Goal: Transaction & Acquisition: Purchase product/service

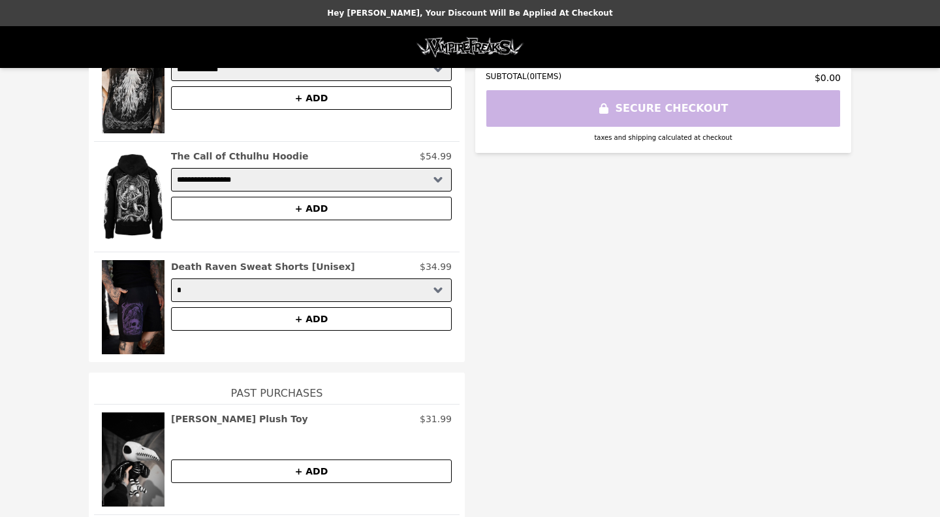
scroll to position [14, 0]
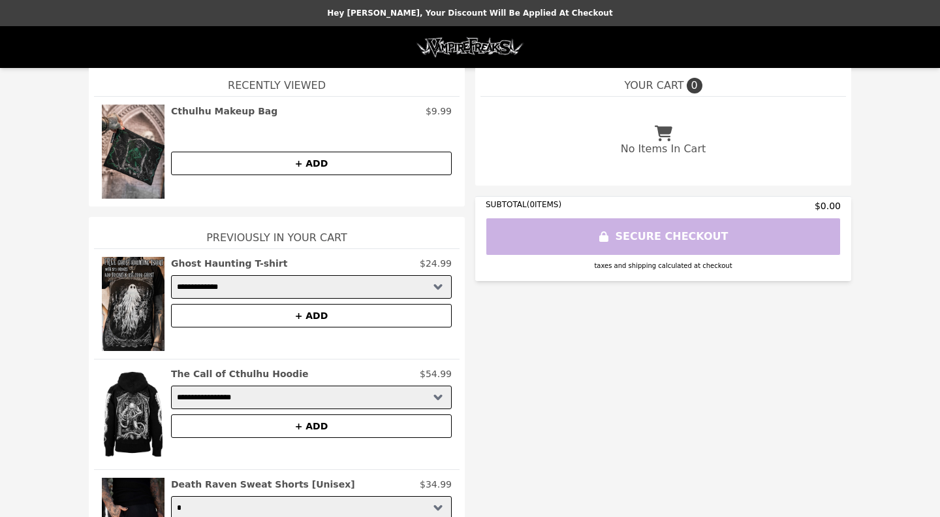
click at [672, 144] on p "No Items In Cart" at bounding box center [663, 149] width 85 height 16
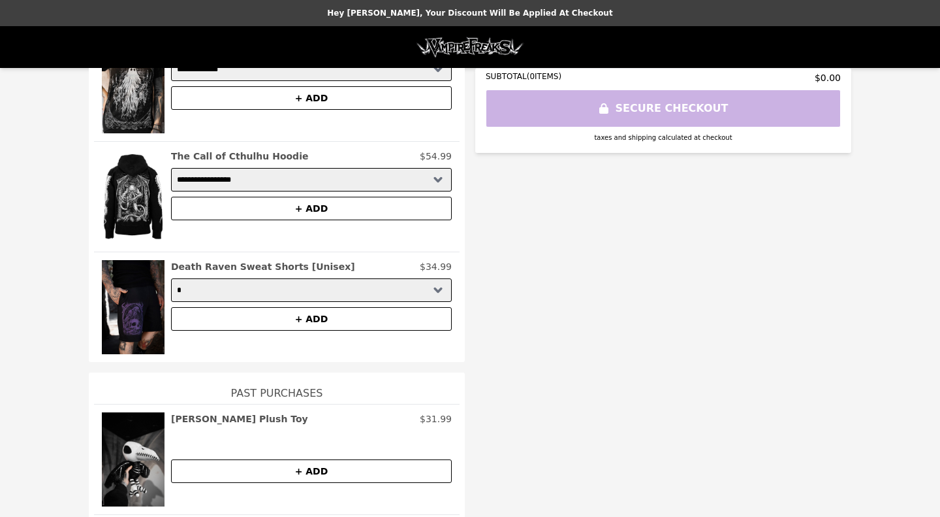
scroll to position [0, 0]
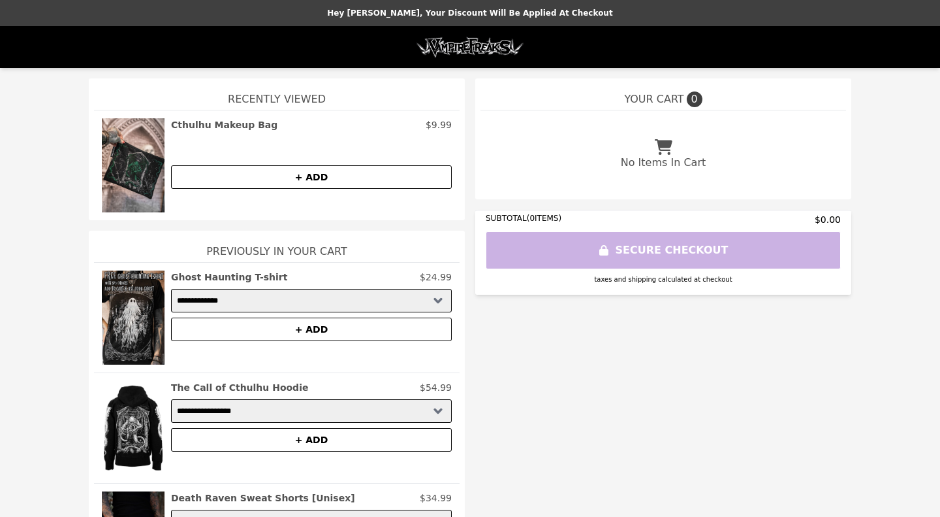
click at [659, 151] on icon at bounding box center [664, 147] width 18 height 16
click at [485, 51] on img at bounding box center [470, 47] width 110 height 26
click at [646, 250] on div "SUBTOTAL ( 0 ITEMS) $0.00 SECURE CHECKOUT taxes and shipping calculated at chec…" at bounding box center [663, 252] width 376 height 85
click at [328, 330] on button "+ ADD" at bounding box center [311, 329] width 281 height 24
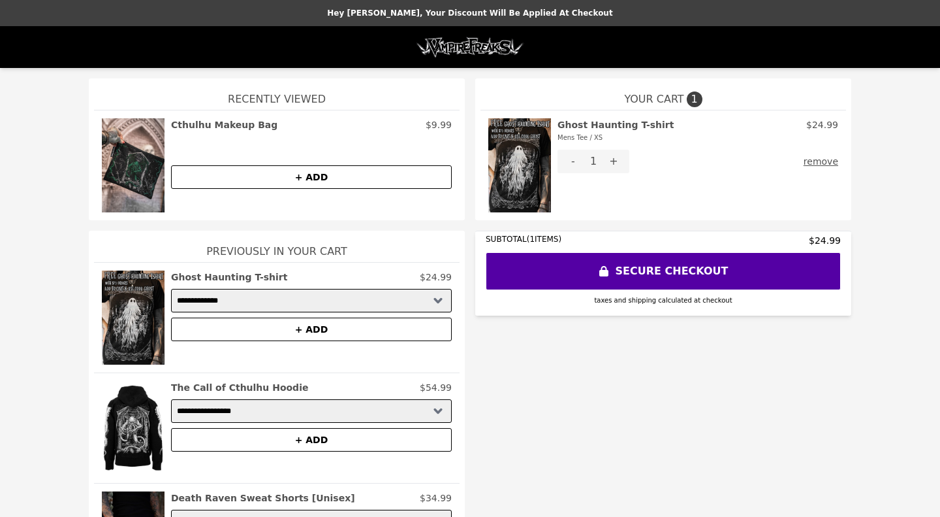
click at [347, 445] on button "+ ADD" at bounding box center [311, 440] width 281 height 24
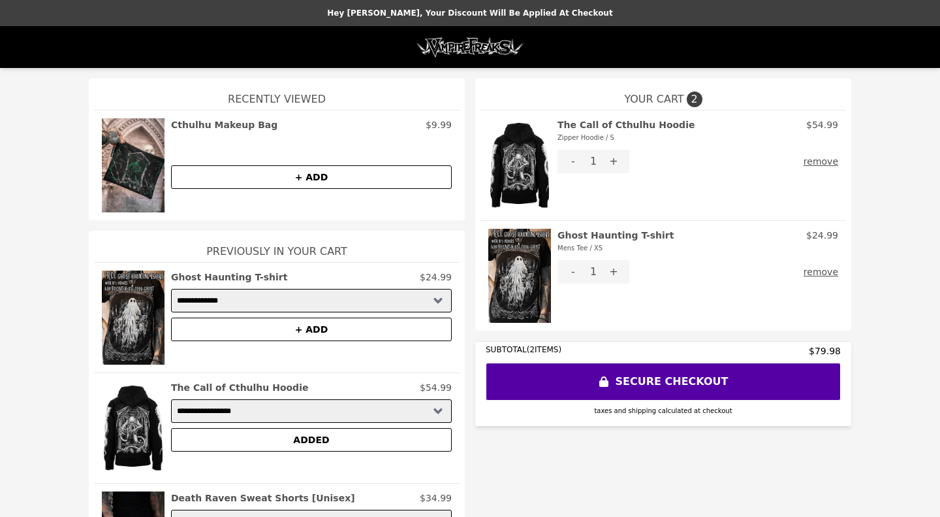
scroll to position [217, 0]
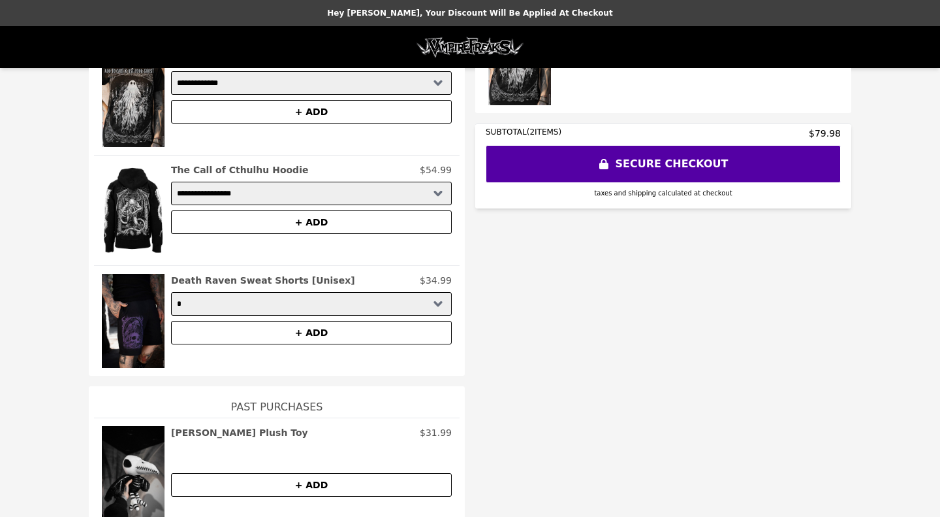
click at [331, 330] on button "+ ADD" at bounding box center [311, 333] width 281 height 24
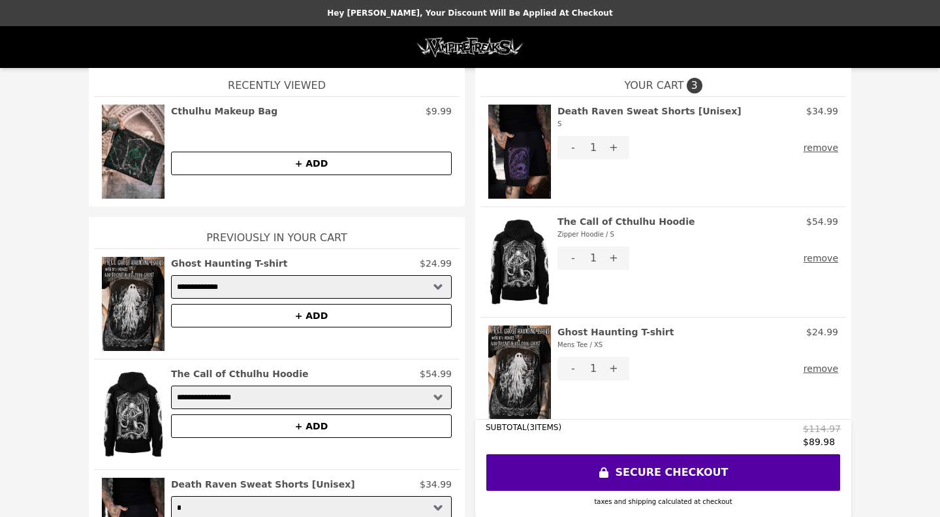
scroll to position [0, 0]
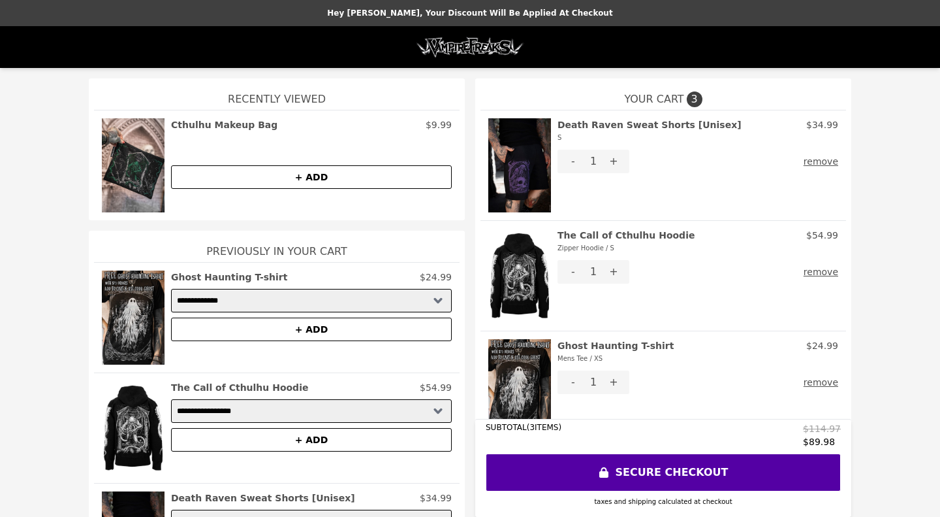
click at [612, 234] on h2 "The Call of Cthulhu Hoodie Zipper Hoodie / S" at bounding box center [626, 242] width 137 height 26
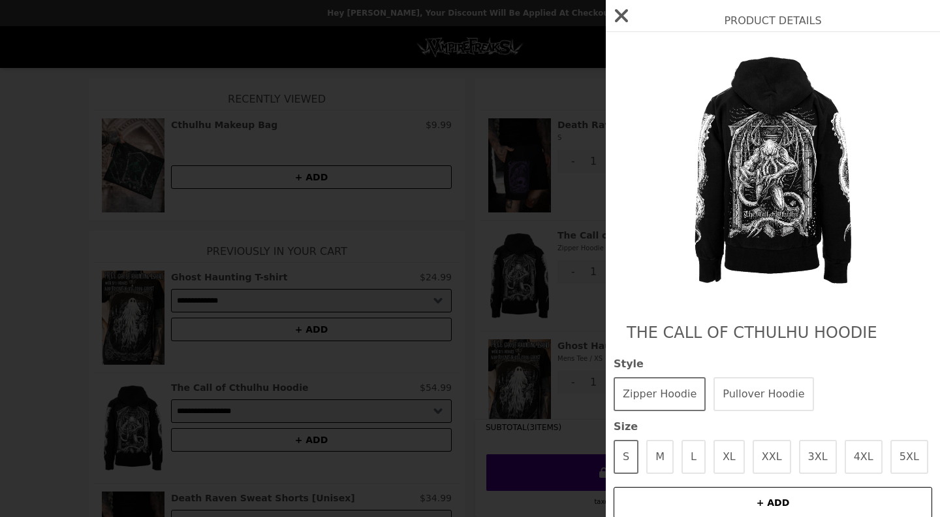
click at [724, 458] on button "XL" at bounding box center [729, 456] width 31 height 34
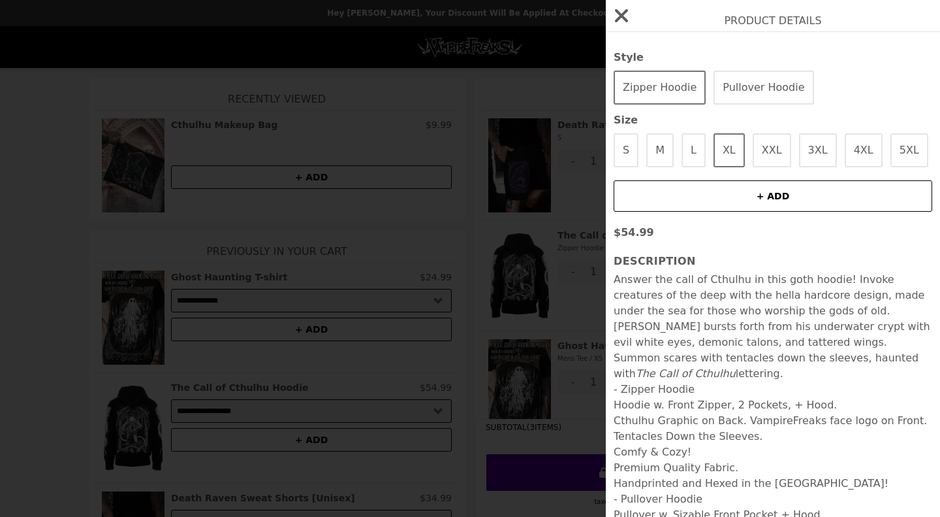
scroll to position [140, 0]
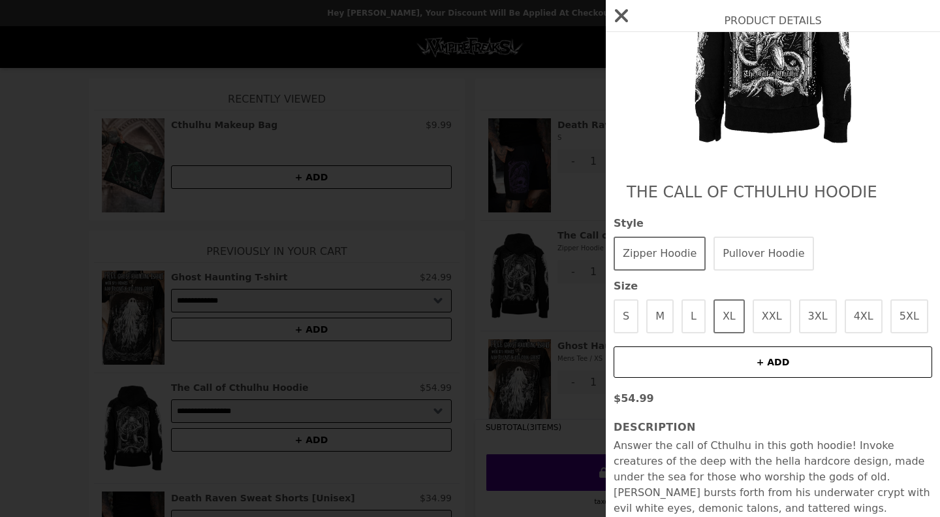
click at [778, 360] on button "+ ADD" at bounding box center [773, 361] width 319 height 31
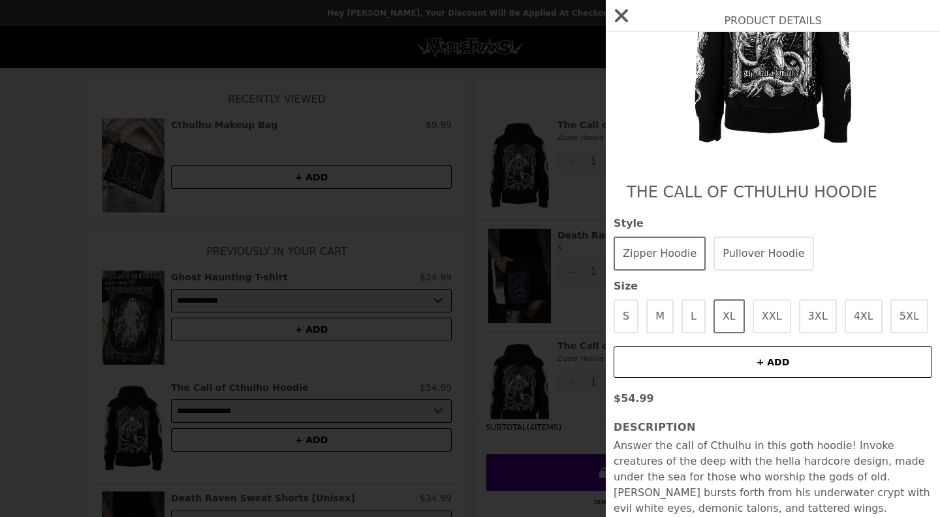
click at [618, 10] on icon "button" at bounding box center [621, 15] width 21 height 21
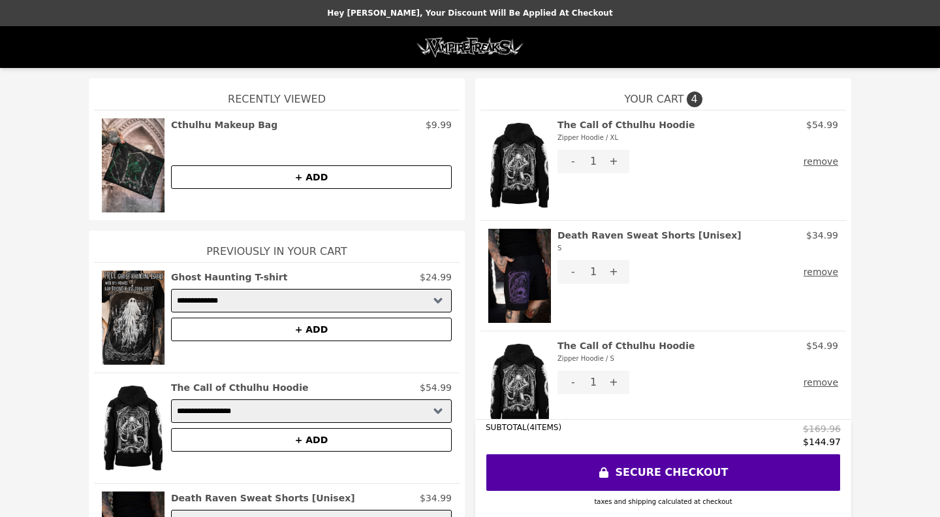
click at [606, 234] on h2 "Death Raven Sweat Shorts [Unisex] S" at bounding box center [650, 242] width 184 height 26
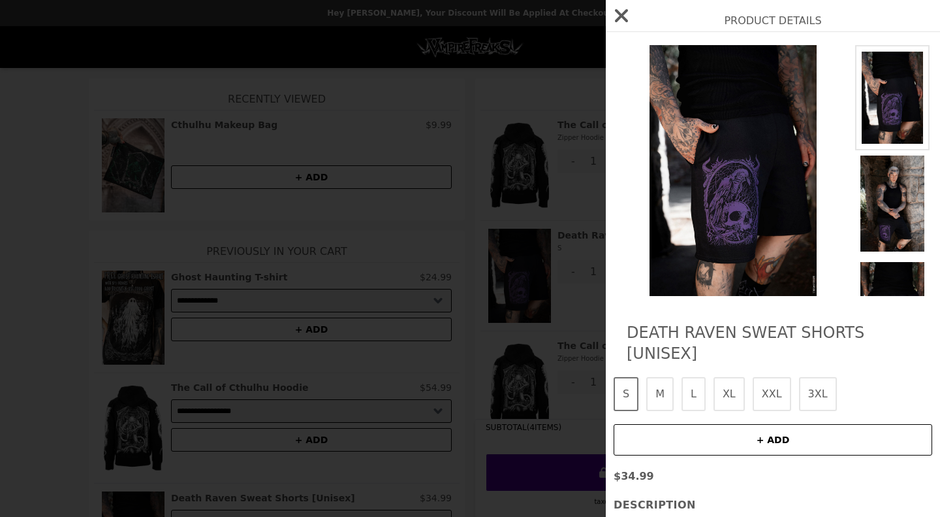
click at [730, 377] on button "XL" at bounding box center [729, 394] width 31 height 34
click at [750, 424] on button "+ ADD" at bounding box center [773, 439] width 319 height 31
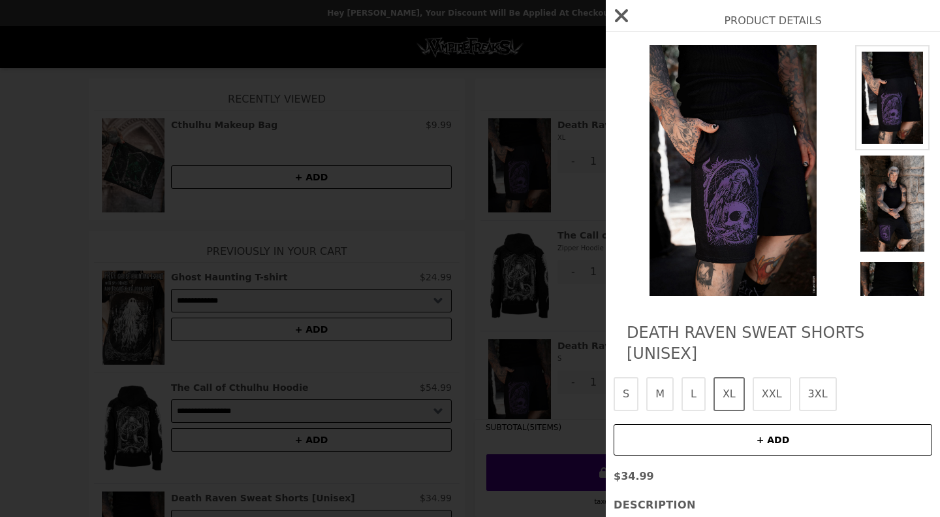
click at [573, 276] on div "Product Details Death Raven Sweat Shorts [Unisex] S M L XL XXL 3XL + ADD $34.99…" at bounding box center [470, 258] width 940 height 517
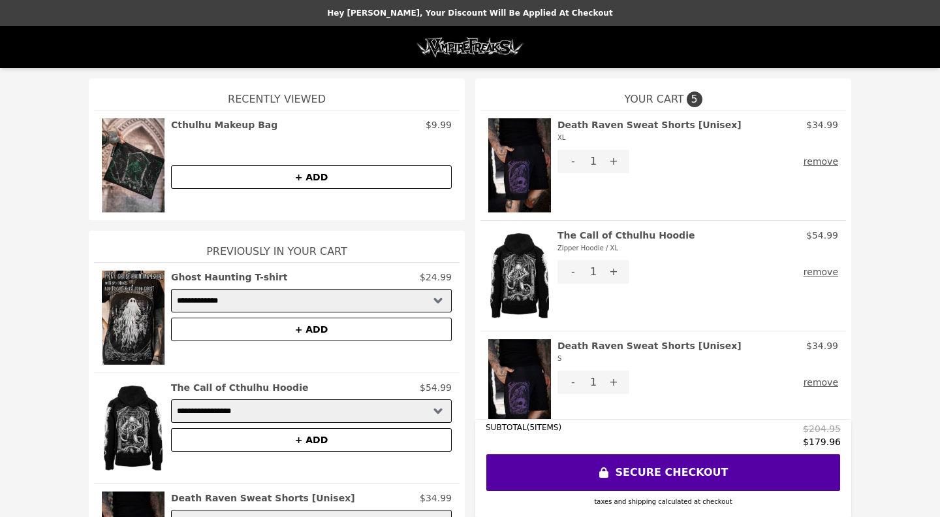
click at [567, 380] on button "-" at bounding box center [573, 382] width 31 height 24
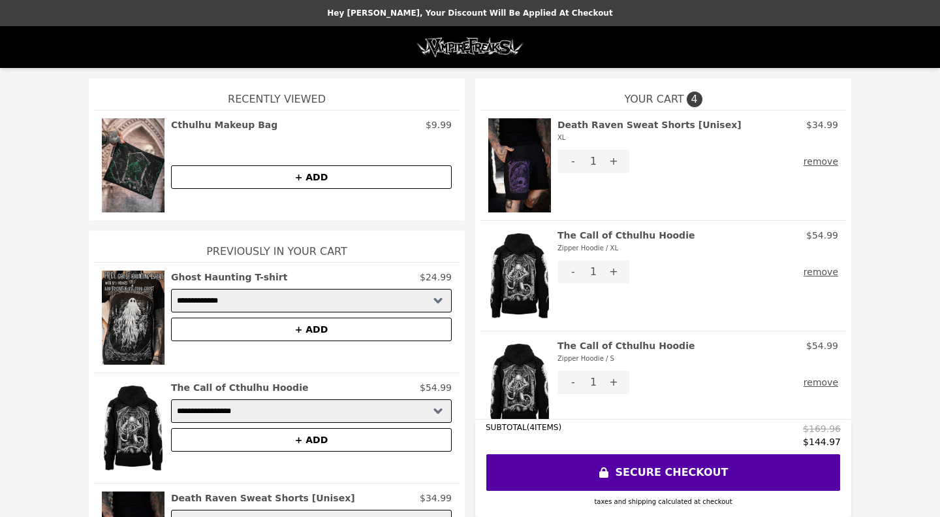
click at [566, 385] on button "-" at bounding box center [573, 382] width 31 height 24
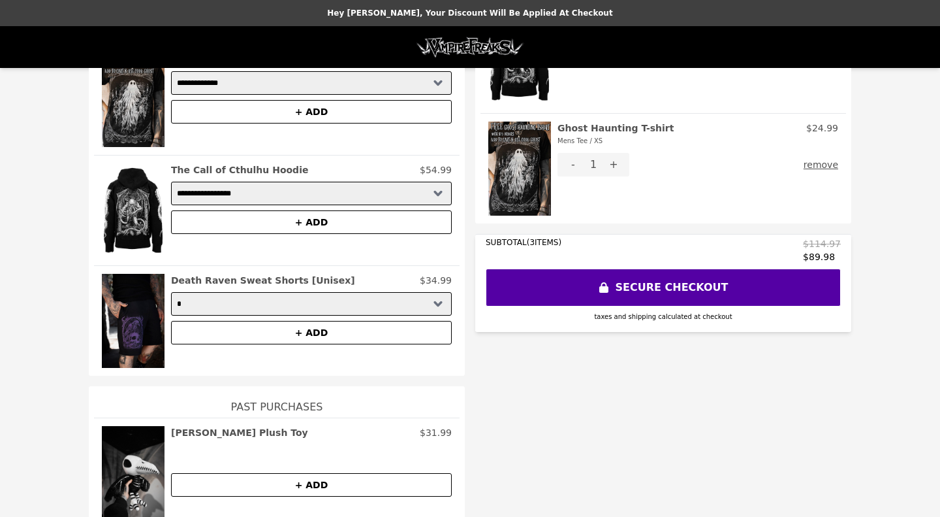
scroll to position [0, 0]
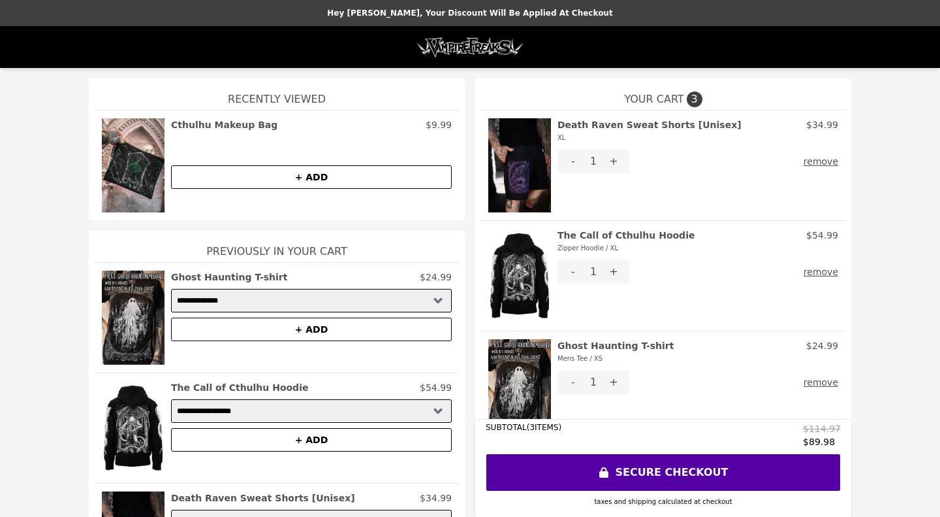
click at [291, 128] on div "Cthulhu Makeup Bag $9.99" at bounding box center [311, 124] width 281 height 13
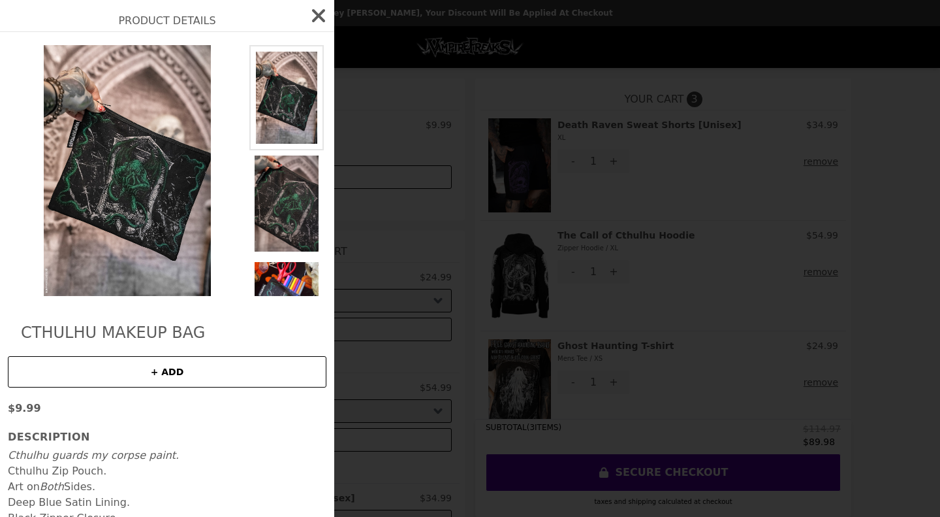
click at [308, 15] on icon "button" at bounding box center [318, 15] width 21 height 21
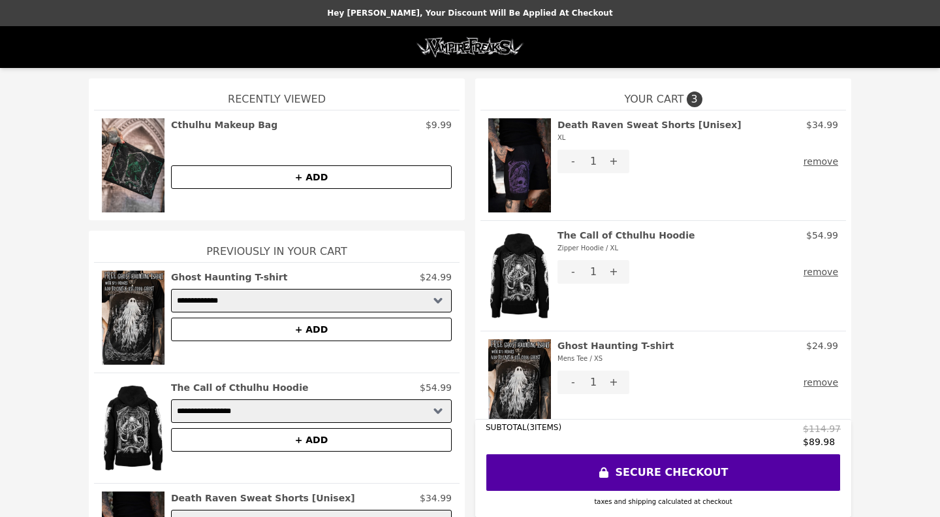
click at [678, 477] on button "SECURE CHECKOUT" at bounding box center [663, 472] width 355 height 38
